Goal: Information Seeking & Learning: Learn about a topic

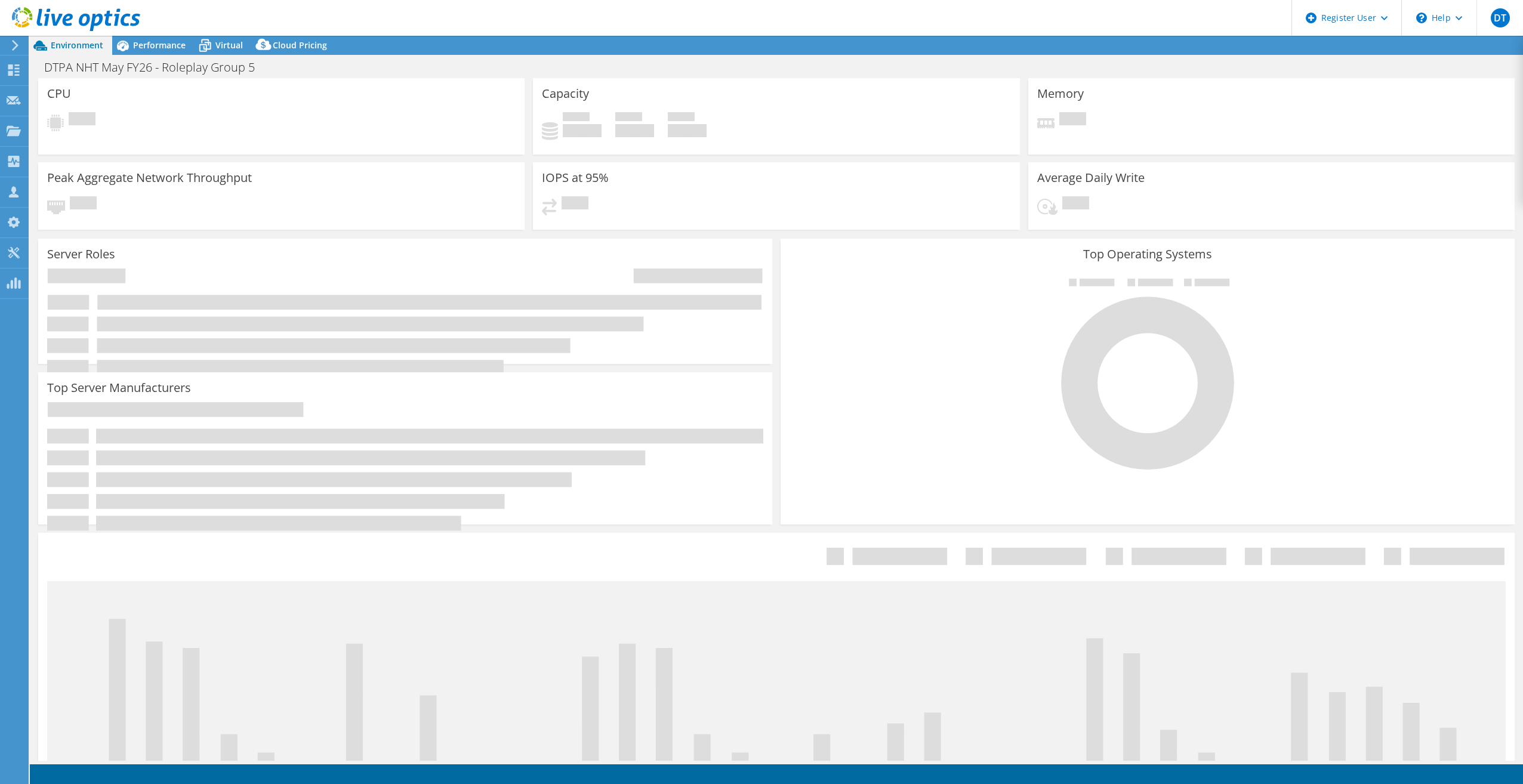
select select "EULondon"
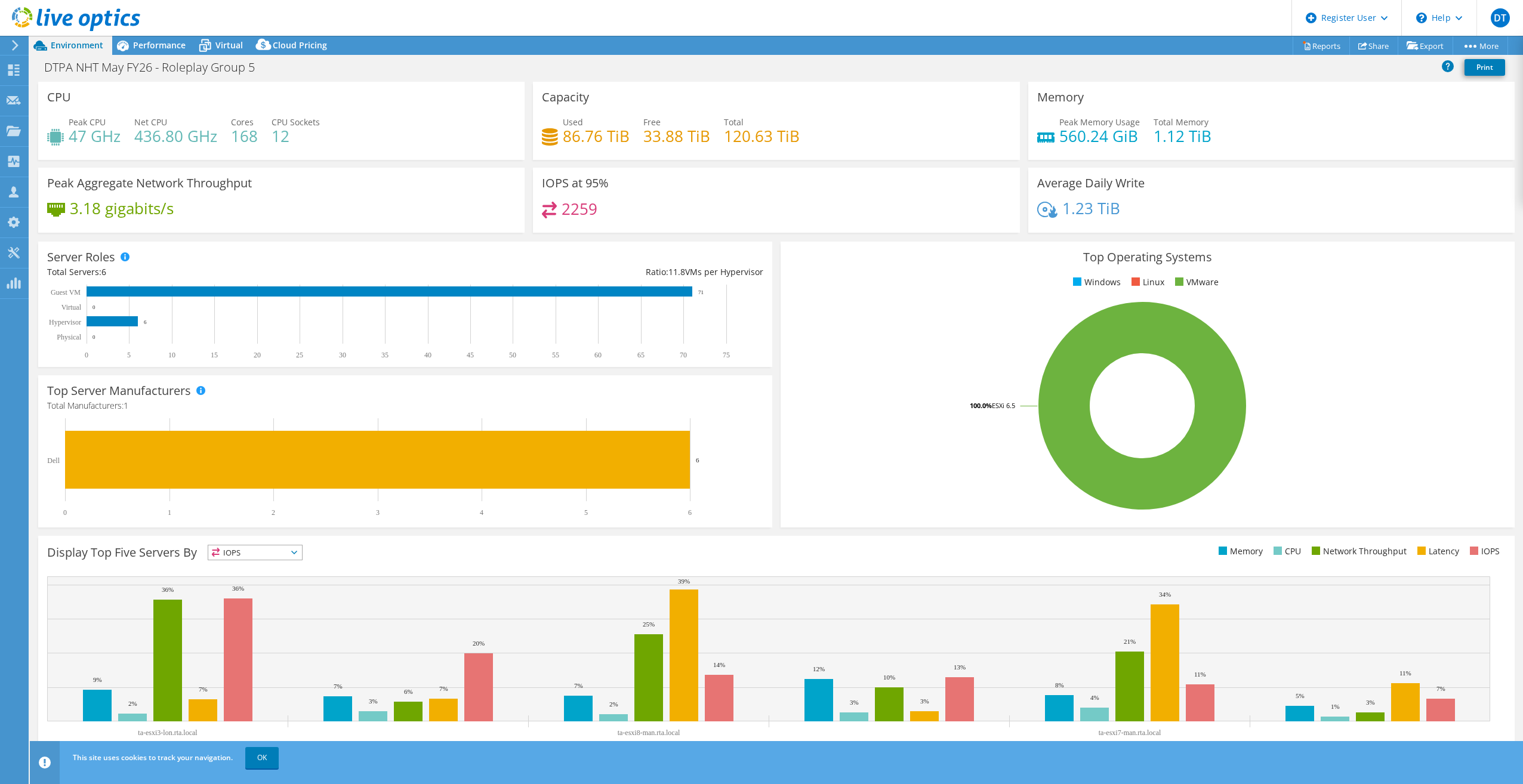
click at [1233, 145] on div "Peak Memory Usage 560.24 GiB Total Memory 1.12 TiB" at bounding box center [1271, 135] width 468 height 39
drag, startPoint x: 1052, startPoint y: 137, endPoint x: 1158, endPoint y: 138, distance: 106.0
click at [1158, 138] on div "Peak Memory Usage 560.24 GiB Total Memory 1.12 TiB" at bounding box center [1271, 135] width 468 height 39
drag, startPoint x: 1158, startPoint y: 138, endPoint x: 1257, endPoint y: 146, distance: 99.3
click at [1257, 146] on div "Peak Memory Usage 560.24 GiB Total Memory 1.12 TiB" at bounding box center [1271, 135] width 468 height 39
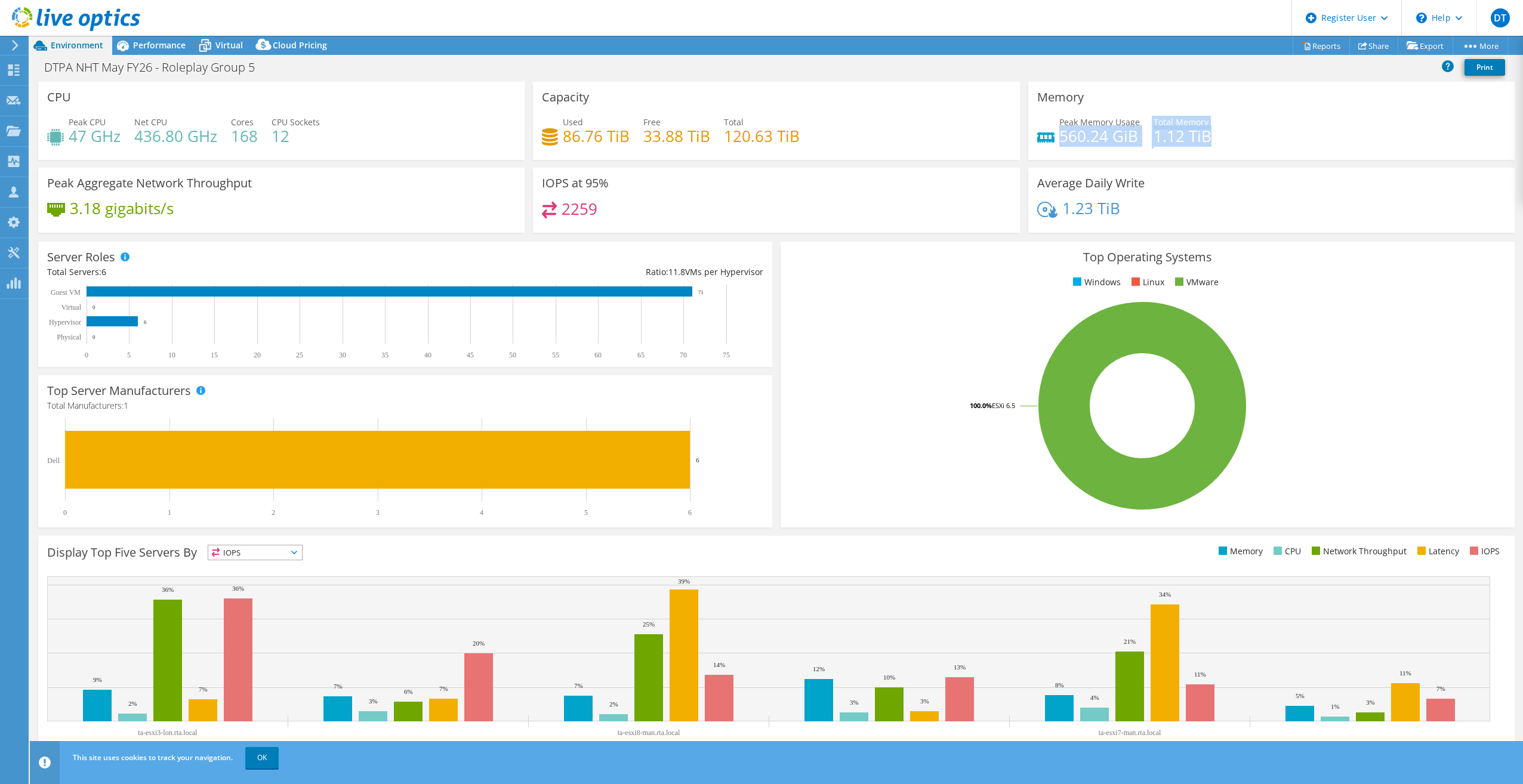
drag, startPoint x: 1056, startPoint y: 135, endPoint x: 1249, endPoint y: 136, distance: 193.0
click at [1248, 136] on div "Peak Memory Usage 560.24 GiB Total Memory 1.12 TiB" at bounding box center [1271, 135] width 468 height 39
click at [1410, 165] on div "Memory Peak Memory Usage 560.24 GiB Total Memory 1.12 TiB" at bounding box center [1272, 124] width 495 height 85
drag, startPoint x: 1055, startPoint y: 135, endPoint x: 1136, endPoint y: 136, distance: 81.0
click at [1136, 136] on div "Peak Memory Usage 560.24 GiB Total Memory 1.12 TiB" at bounding box center [1271, 135] width 468 height 39
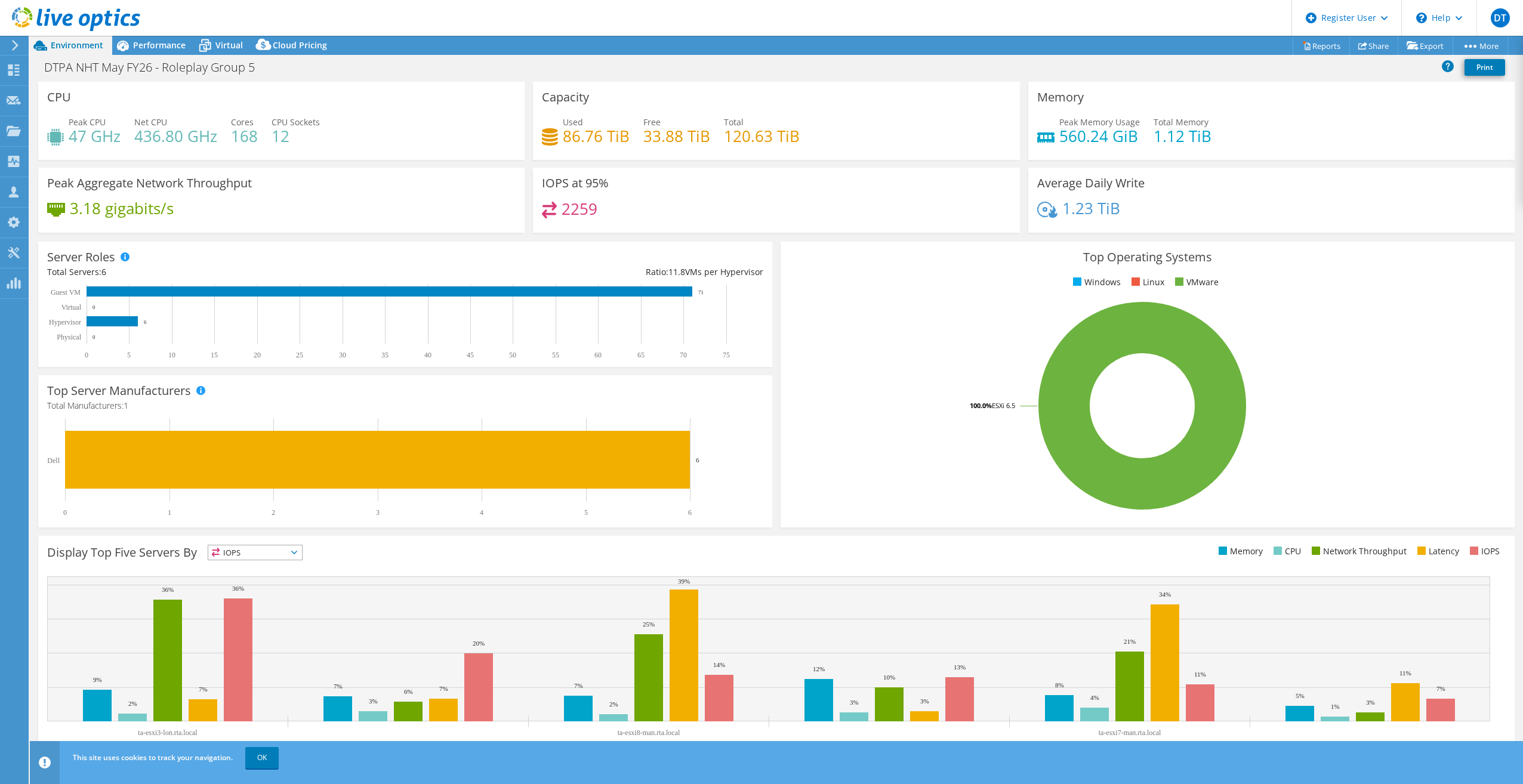
click at [331, 123] on div "Peak CPU 47 GHz Net CPU 436.80 GHz Cores 168 CPU Sockets 12" at bounding box center [281, 135] width 468 height 39
drag, startPoint x: 140, startPoint y: 146, endPoint x: 223, endPoint y: 148, distance: 83.0
click at [223, 148] on div "Peak CPU 47 GHz Net CPU 436.80 GHz Cores 168 CPU Sockets 12" at bounding box center [281, 135] width 468 height 39
click at [434, 121] on div "Peak CPU 47 GHz Net CPU 436.80 GHz Cores 168 CPU Sockets 12" at bounding box center [281, 135] width 468 height 39
drag, startPoint x: 1054, startPoint y: 134, endPoint x: 1144, endPoint y: 130, distance: 90.1
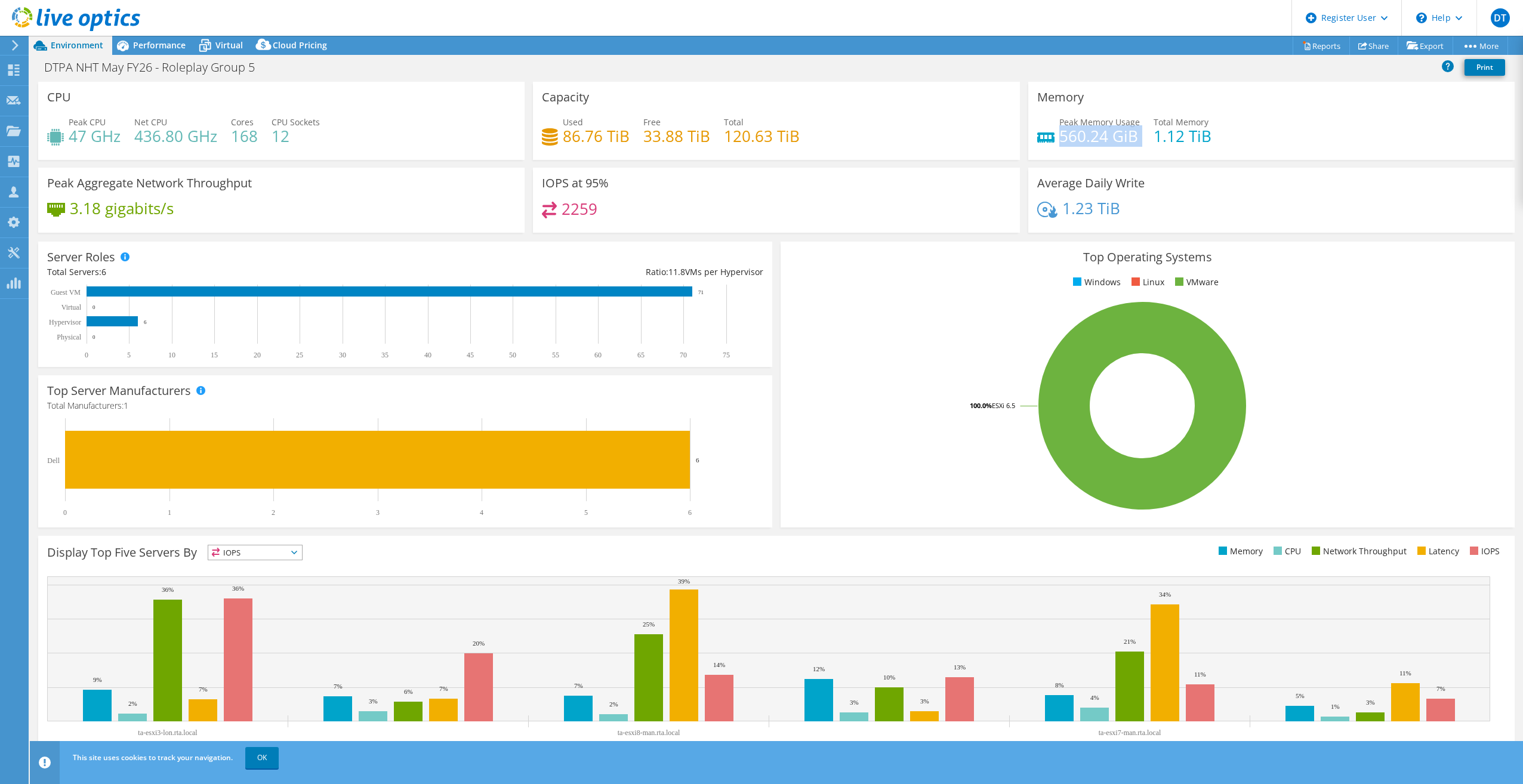
click at [1144, 130] on div "Peak Memory Usage 560.24 GiB Total Memory 1.12 TiB" at bounding box center [1271, 135] width 468 height 39
drag, startPoint x: 1144, startPoint y: 130, endPoint x: 1331, endPoint y: 137, distance: 187.1
click at [1332, 140] on div "Peak Memory Usage 560.24 GiB Total Memory 1.12 TiB" at bounding box center [1271, 135] width 468 height 39
drag, startPoint x: 1054, startPoint y: 131, endPoint x: 1128, endPoint y: 130, distance: 74.0
click at [1128, 130] on h4 "560.24 GiB" at bounding box center [1099, 136] width 80 height 13
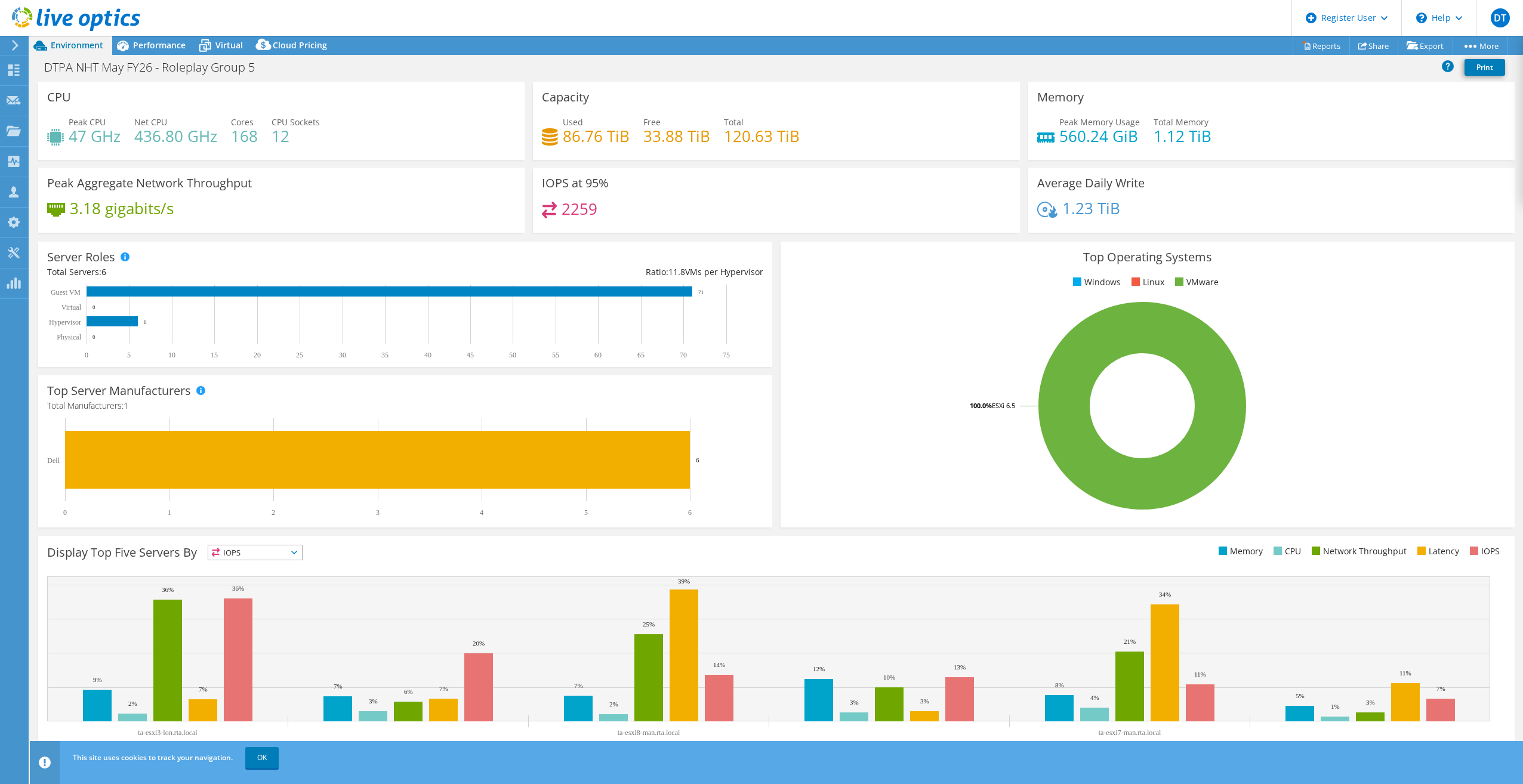
click at [1240, 138] on div "Peak Memory Usage 560.24 GiB Total Memory 1.12 TiB" at bounding box center [1271, 135] width 468 height 39
drag, startPoint x: 1057, startPoint y: 132, endPoint x: 1130, endPoint y: 133, distance: 73.0
click at [1130, 133] on h4 "560.24 GiB" at bounding box center [1099, 136] width 80 height 13
click at [1292, 146] on div "Peak Memory Usage 560.24 GiB Total Memory 1.12 TiB" at bounding box center [1271, 135] width 468 height 39
drag, startPoint x: 1057, startPoint y: 142, endPoint x: 1123, endPoint y: 142, distance: 66.0
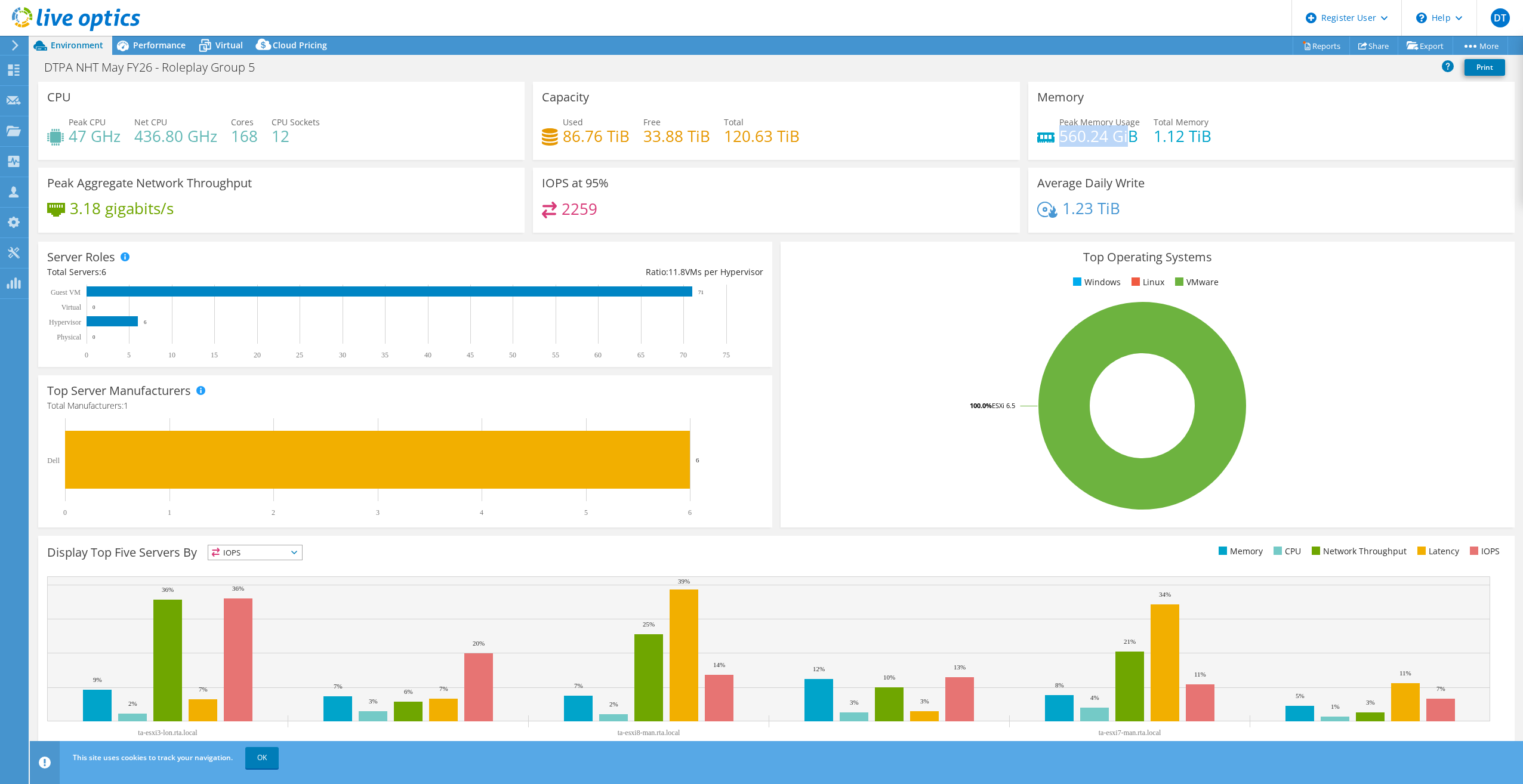
click at [1123, 142] on h4 "560.24 GiB" at bounding box center [1099, 136] width 80 height 13
drag, startPoint x: 1123, startPoint y: 142, endPoint x: 1144, endPoint y: 148, distance: 21.8
click at [1144, 148] on div "Peak Memory Usage 560.24 GiB Total Memory 1.12 TiB" at bounding box center [1271, 135] width 468 height 39
drag, startPoint x: 1148, startPoint y: 141, endPoint x: 1207, endPoint y: 124, distance: 61.4
click at [1207, 124] on div "Peak Memory Usage 560.24 GiB Total Memory 1.12 TiB" at bounding box center [1271, 135] width 468 height 39
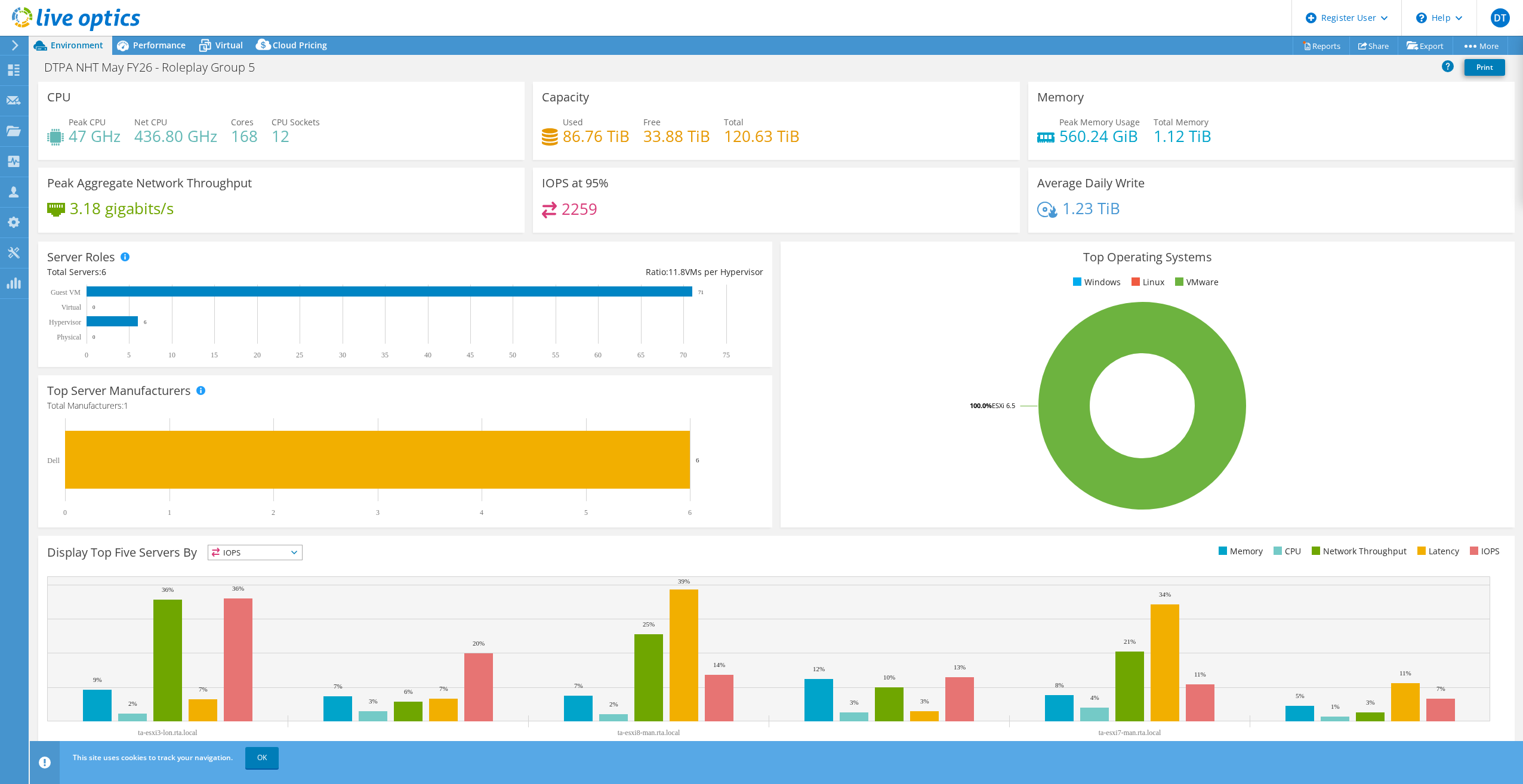
click at [1068, 148] on div "Peak Memory Usage 560.24 GiB Total Memory 1.12 TiB" at bounding box center [1271, 135] width 468 height 39
drag, startPoint x: 1054, startPoint y: 132, endPoint x: 1130, endPoint y: 138, distance: 76.2
click at [1130, 139] on h4 "560.24 GiB" at bounding box center [1099, 136] width 80 height 13
drag, startPoint x: 1130, startPoint y: 138, endPoint x: 1098, endPoint y: 138, distance: 32.0
click at [1098, 138] on h4 "560.24 GiB" at bounding box center [1099, 136] width 80 height 13
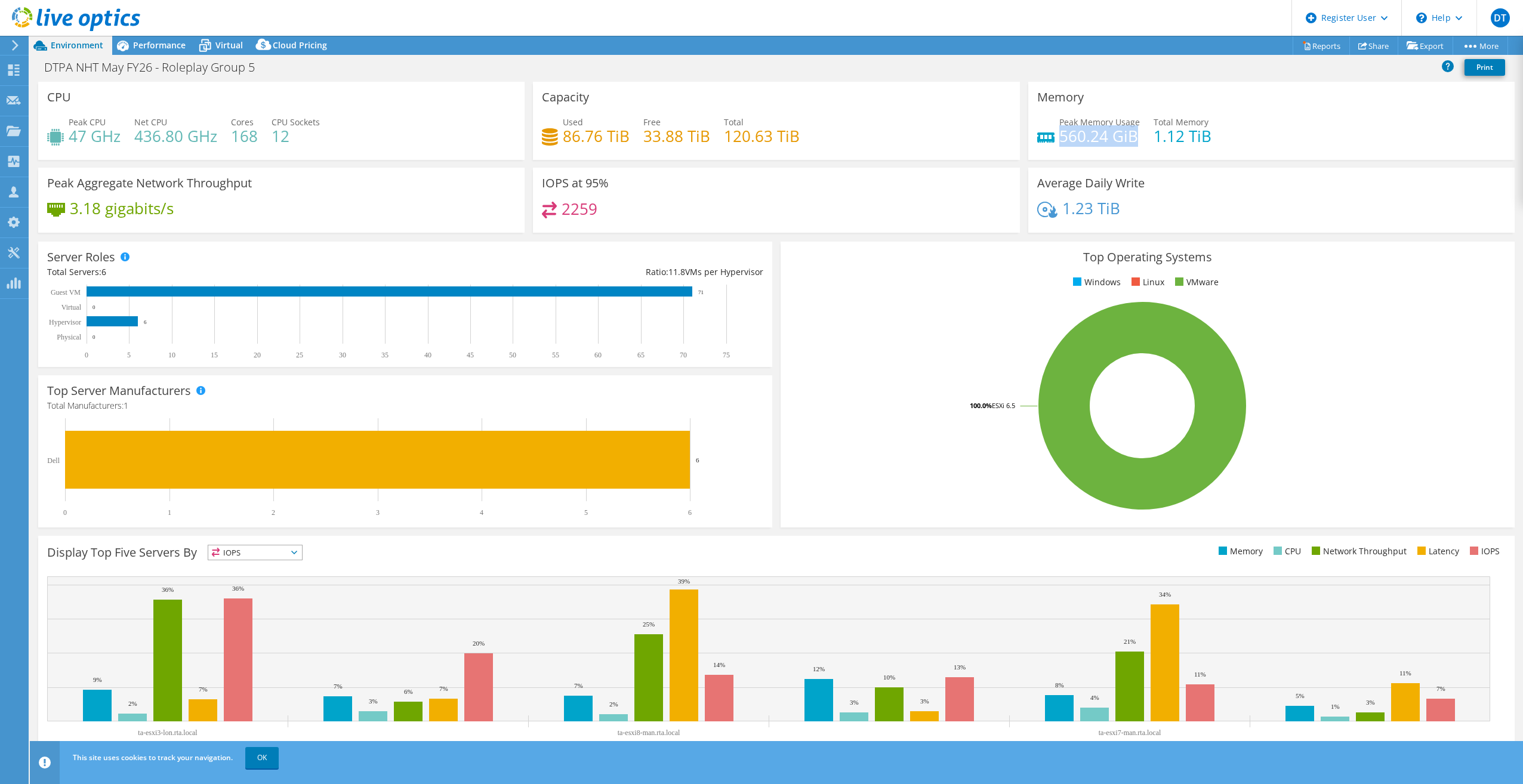
drag, startPoint x: 1055, startPoint y: 133, endPoint x: 1128, endPoint y: 134, distance: 73.0
click at [1128, 134] on h4 "560.24 GiB" at bounding box center [1099, 136] width 80 height 13
drag, startPoint x: 1128, startPoint y: 134, endPoint x: 1121, endPoint y: 147, distance: 14.8
click at [1121, 147] on div "Peak Memory Usage 560.24 GiB Total Memory 1.12 TiB" at bounding box center [1271, 135] width 468 height 39
drag, startPoint x: 1053, startPoint y: 140, endPoint x: 1121, endPoint y: 140, distance: 68.0
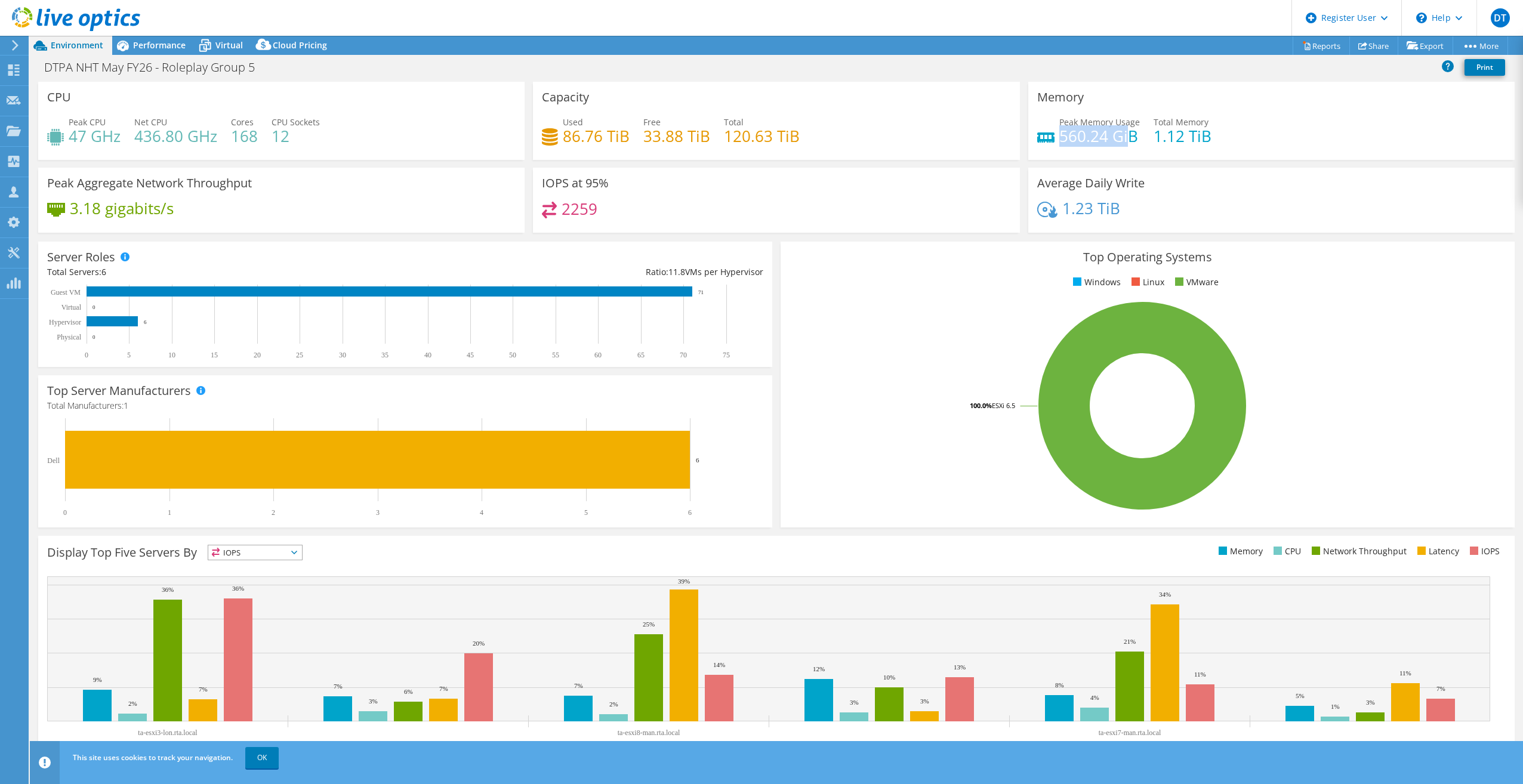
click at [1121, 140] on h4 "560.24 GiB" at bounding box center [1099, 136] width 80 height 13
drag, startPoint x: 1121, startPoint y: 140, endPoint x: 1255, endPoint y: 150, distance: 134.4
click at [1255, 150] on div "Peak Memory Usage 560.24 GiB Total Memory 1.12 TiB" at bounding box center [1271, 135] width 468 height 39
drag, startPoint x: 1147, startPoint y: 140, endPoint x: 1208, endPoint y: 126, distance: 62.6
click at [1208, 126] on div "Peak Memory Usage 560.24 GiB Total Memory 1.12 TiB" at bounding box center [1271, 135] width 468 height 39
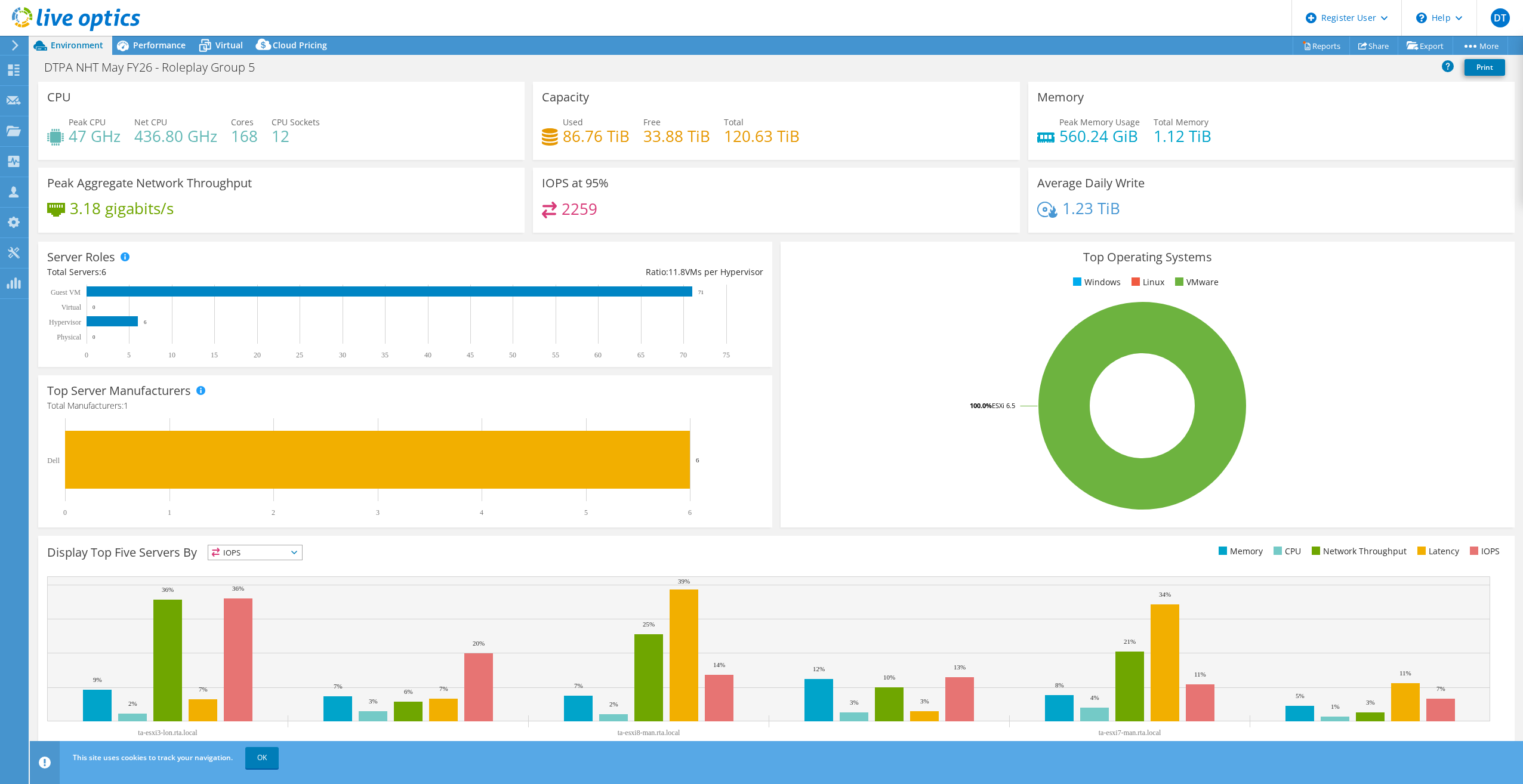
click at [1065, 135] on h4 "560.24 GiB" at bounding box center [1099, 136] width 80 height 13
drag, startPoint x: 1053, startPoint y: 135, endPoint x: 1129, endPoint y: 135, distance: 76.0
click at [1129, 135] on h4 "560.24 GiB" at bounding box center [1099, 136] width 80 height 13
click at [1124, 132] on h4 "560.24 GiB" at bounding box center [1099, 136] width 80 height 13
click at [1103, 140] on h4 "560.24 GiB" at bounding box center [1099, 136] width 80 height 13
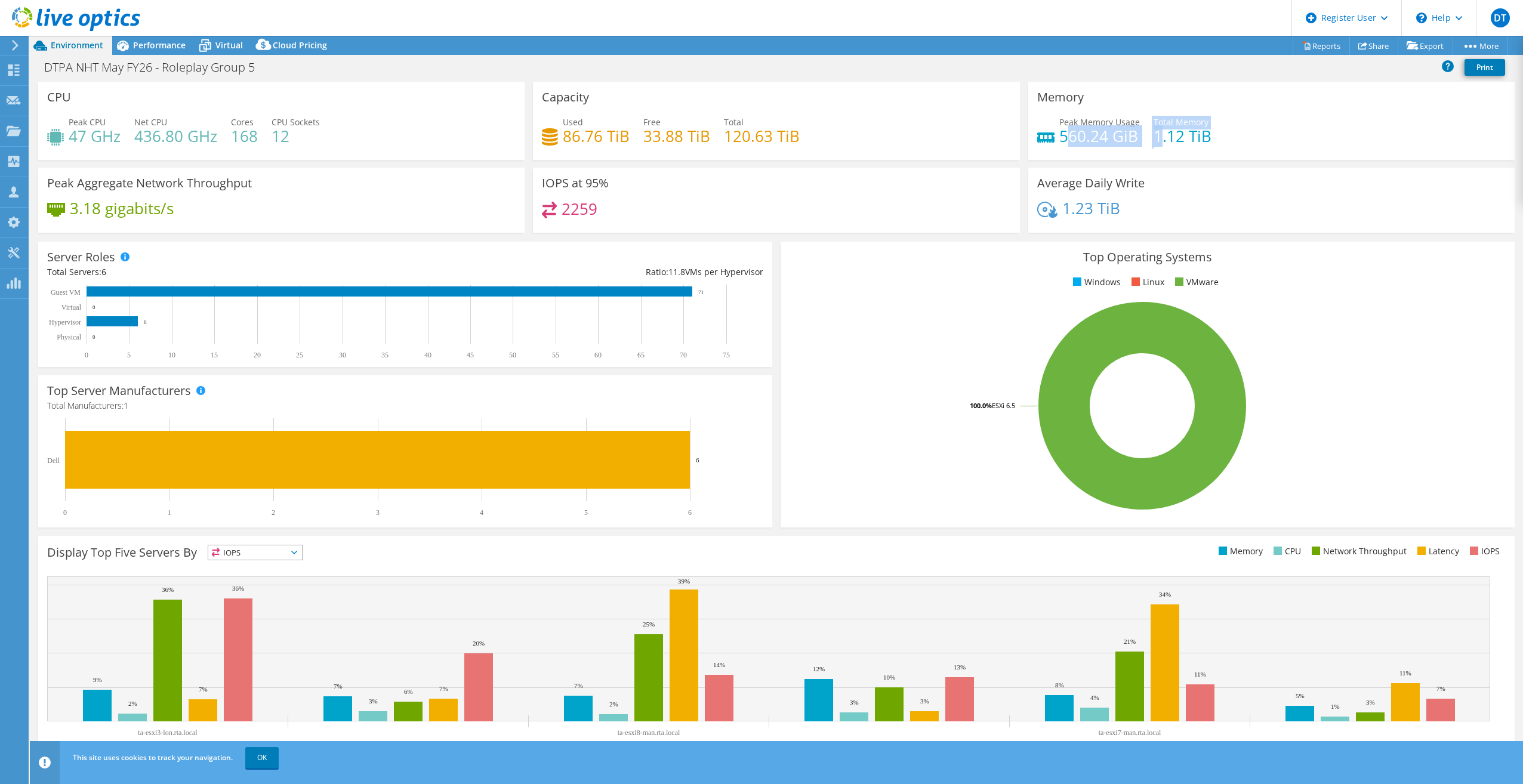
drag, startPoint x: 1055, startPoint y: 137, endPoint x: 1128, endPoint y: 134, distance: 73.1
click at [1130, 134] on h4 "560.24 GiB" at bounding box center [1099, 136] width 80 height 13
drag, startPoint x: 1128, startPoint y: 134, endPoint x: 1088, endPoint y: 140, distance: 40.4
click at [1088, 140] on h4 "560.24 GiB" at bounding box center [1099, 136] width 80 height 13
drag, startPoint x: 1054, startPoint y: 140, endPoint x: 1128, endPoint y: 138, distance: 74.0
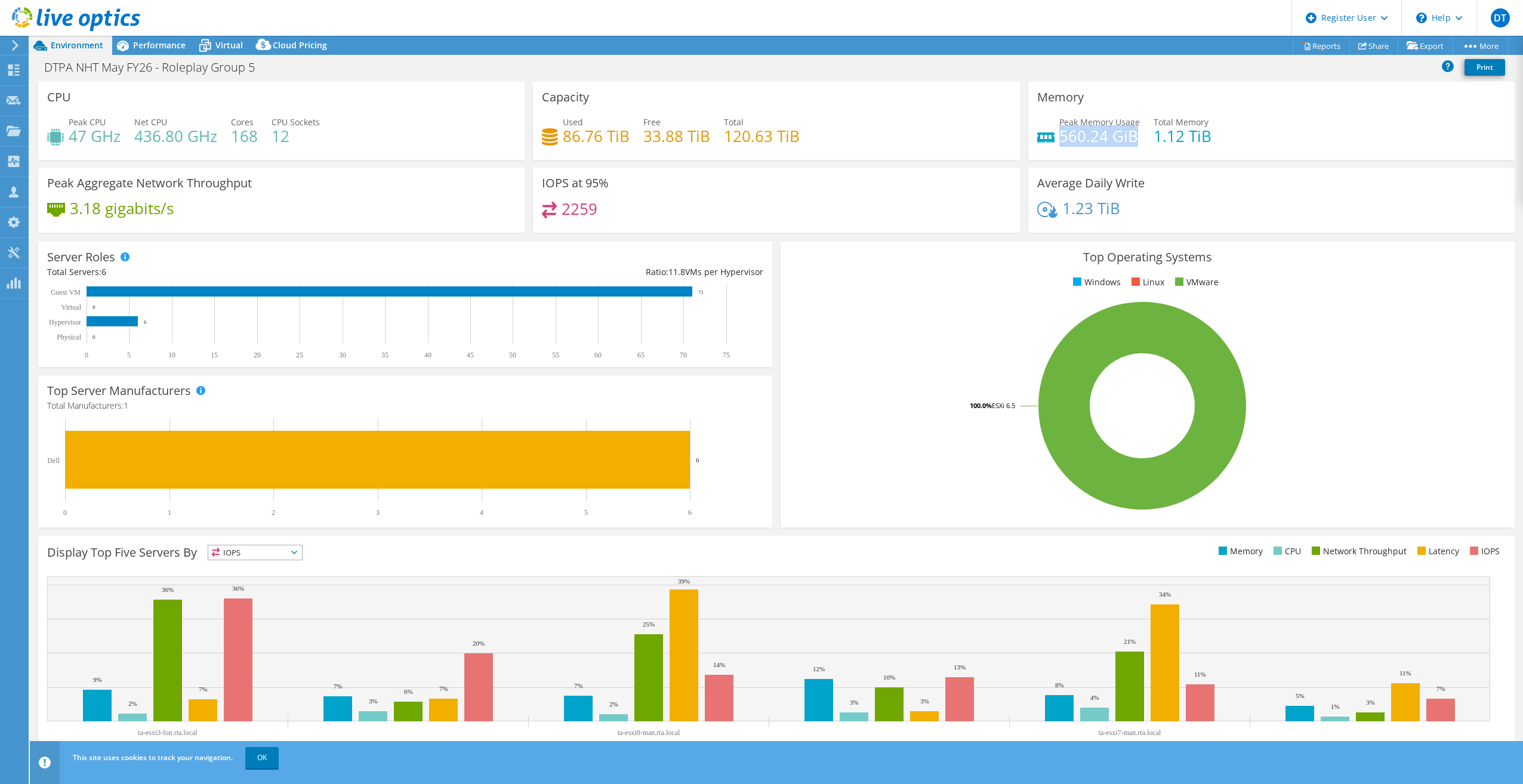
click at [1128, 138] on h4 "560.24 GiB" at bounding box center [1099, 136] width 80 height 13
click at [978, 152] on div "Used 86.76 TiB Free 33.88 TiB Total 120.63 TiB" at bounding box center [775, 135] width 468 height 39
click at [255, 762] on link "OK" at bounding box center [262, 757] width 34 height 21
